Goal: Task Accomplishment & Management: Manage account settings

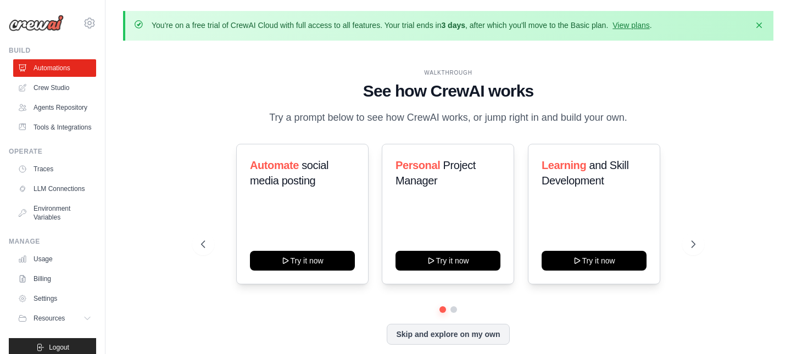
click at [140, 77] on div "WALKTHROUGH See how [PERSON_NAME] works Try a prompt below to see how [PERSON_N…" at bounding box center [448, 215] width 651 height 332
click at [55, 296] on link "Settings" at bounding box center [55, 299] width 83 height 18
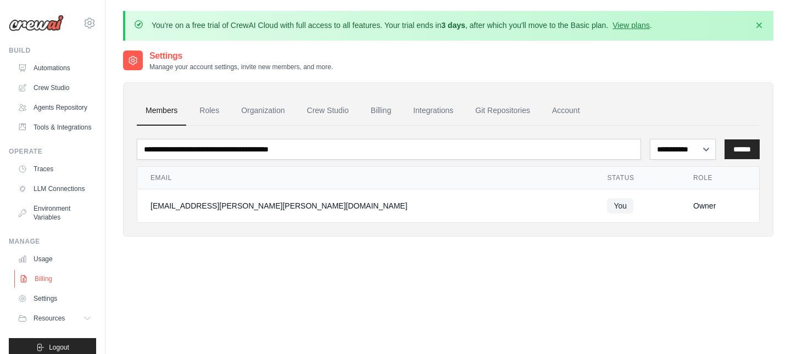
click at [46, 279] on link "Billing" at bounding box center [55, 279] width 83 height 18
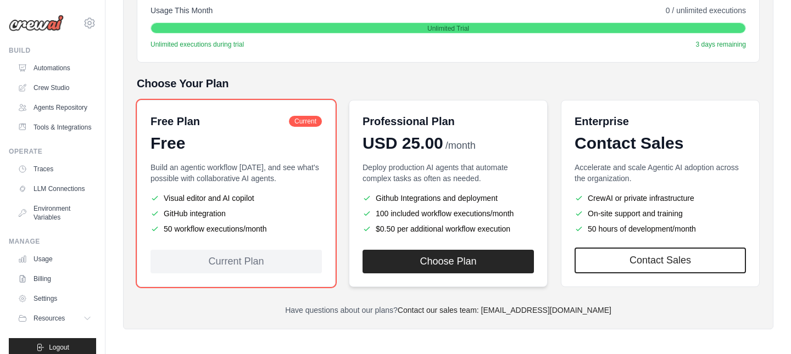
scroll to position [221, 0]
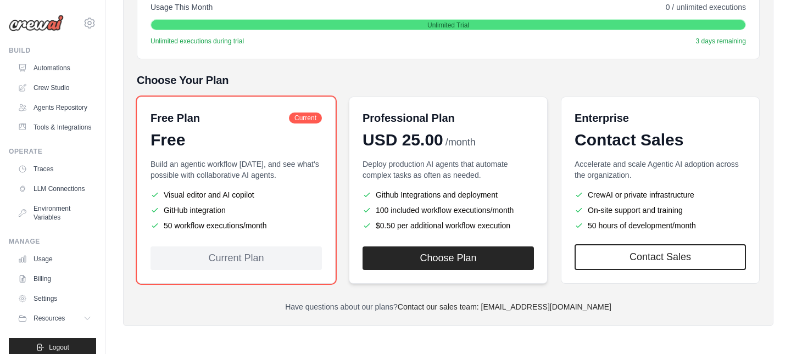
click at [482, 159] on p "Deploy production AI agents that automate complex tasks as often as needed." at bounding box center [448, 170] width 171 height 22
